Goal: Find specific page/section: Find specific page/section

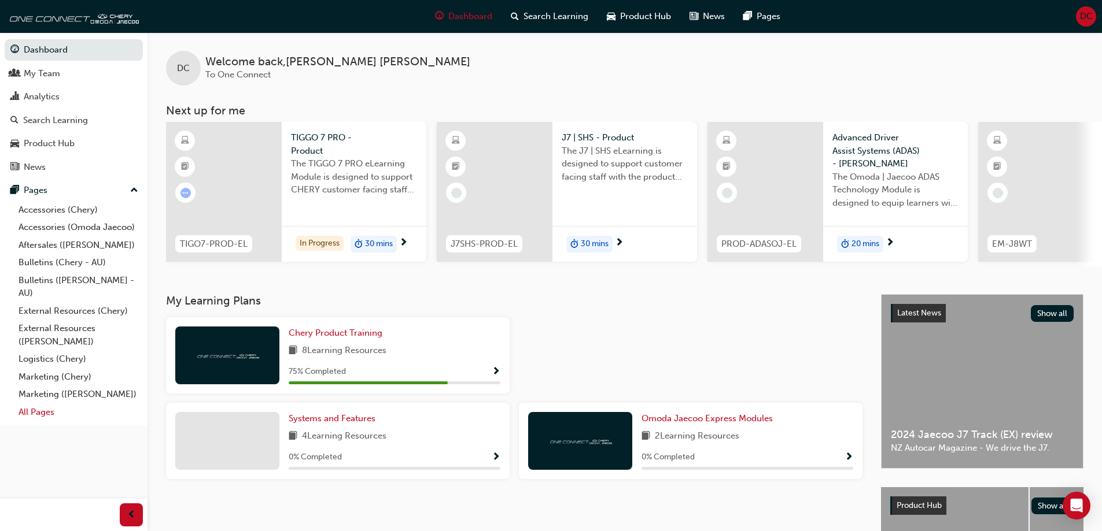
click at [35, 412] on link "All Pages" at bounding box center [78, 413] width 129 height 18
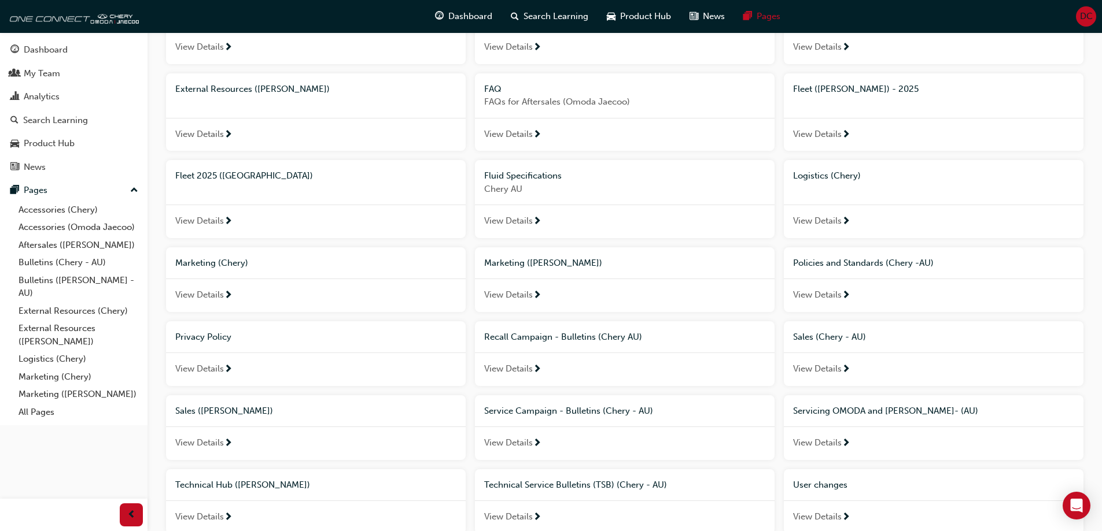
scroll to position [231, 0]
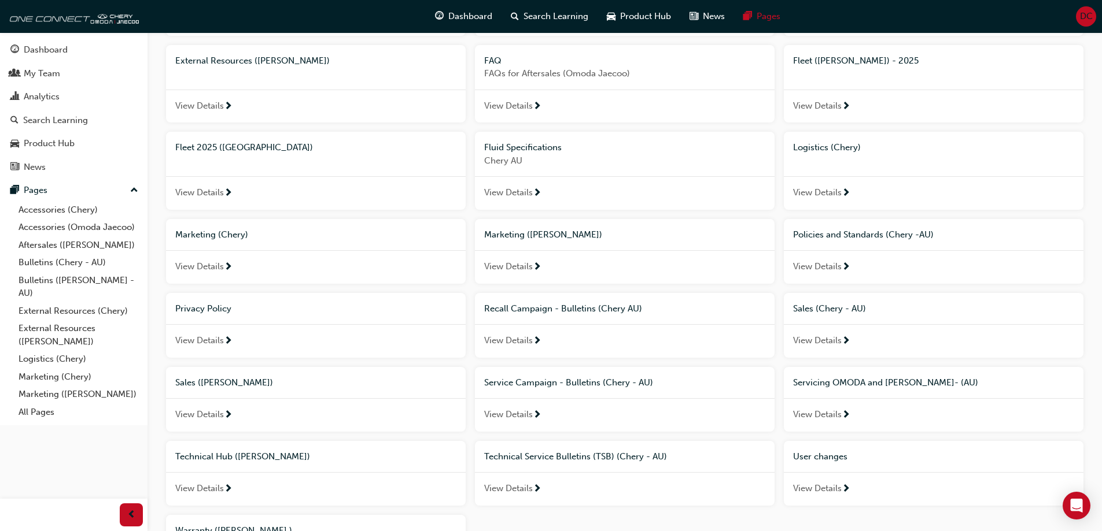
click at [829, 338] on span "View Details" at bounding box center [817, 340] width 49 height 13
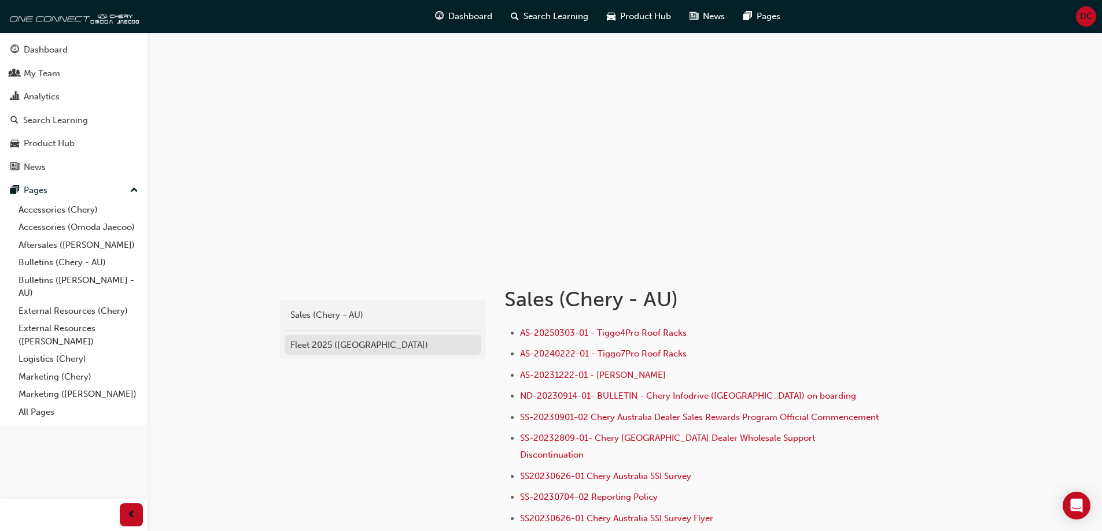
click at [327, 344] on div "Fleet 2025 ([GEOGRAPHIC_DATA])" at bounding box center [382, 345] width 185 height 13
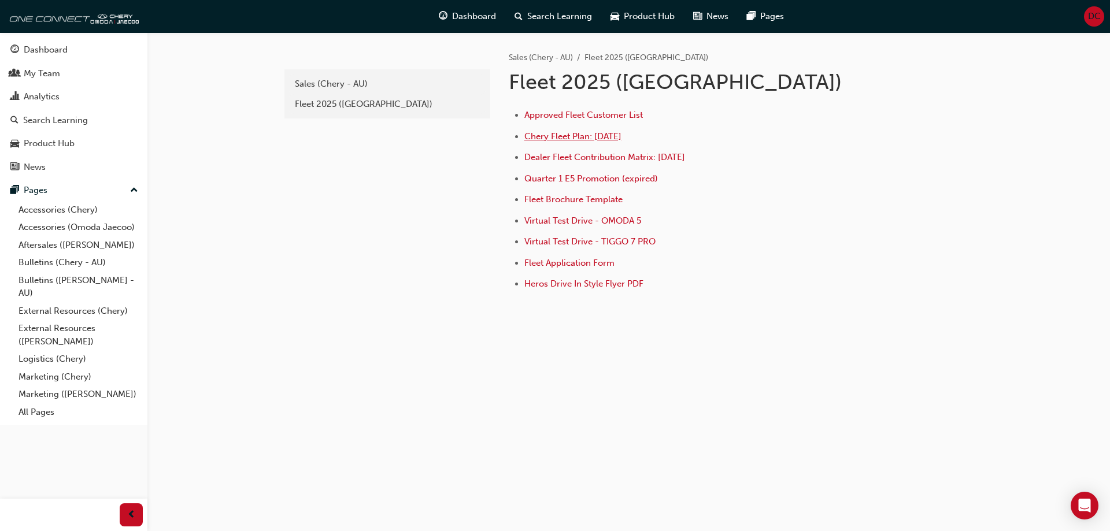
click at [612, 136] on span "Chery Fleet Plan: [DATE]" at bounding box center [572, 136] width 97 height 10
